Goal: Navigation & Orientation: Find specific page/section

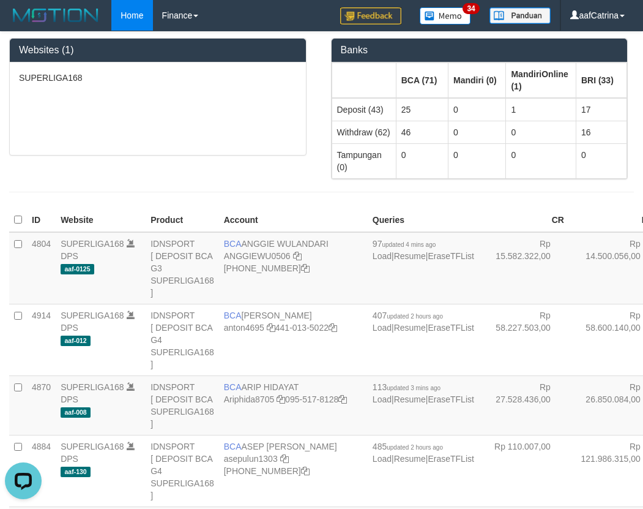
scroll to position [848, 0]
